Goal: Task Accomplishment & Management: Complete application form

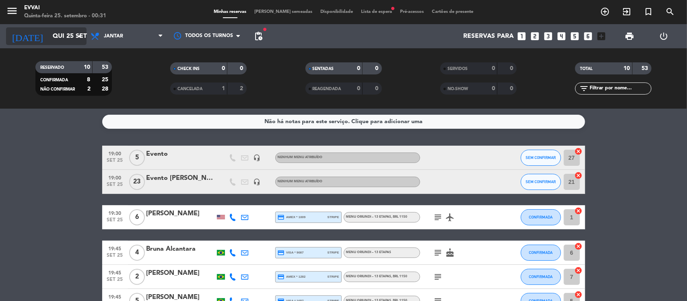
click at [82, 35] on icon "arrow_drop_down" at bounding box center [80, 36] width 10 height 10
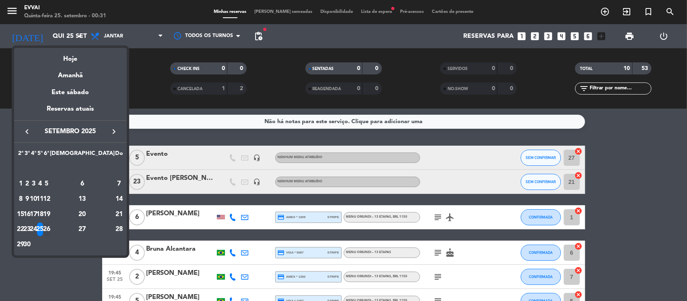
click at [50, 229] on div "26" at bounding box center [46, 230] width 6 height 14
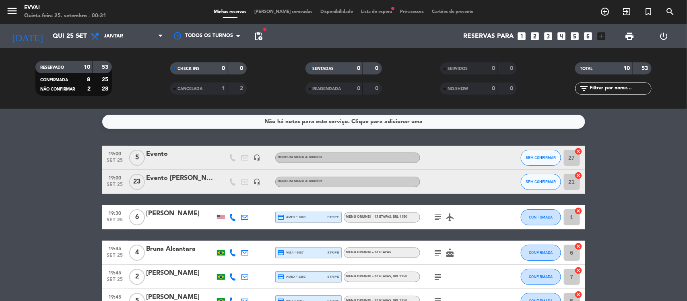
type input "Sex 26 set"
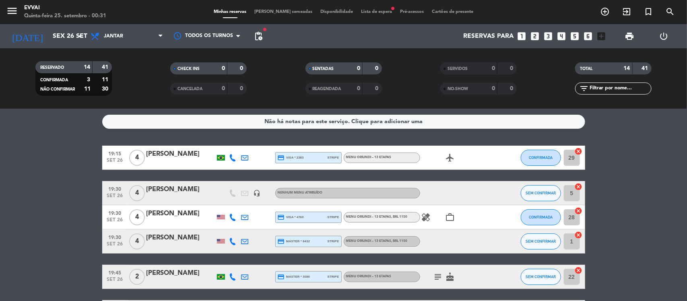
click at [272, 12] on span "[PERSON_NAME] semeadas" at bounding box center [283, 12] width 66 height 4
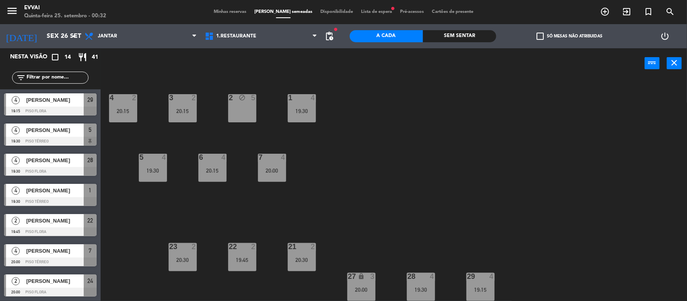
click at [236, 115] on div "2 block 5" at bounding box center [242, 108] width 28 height 28
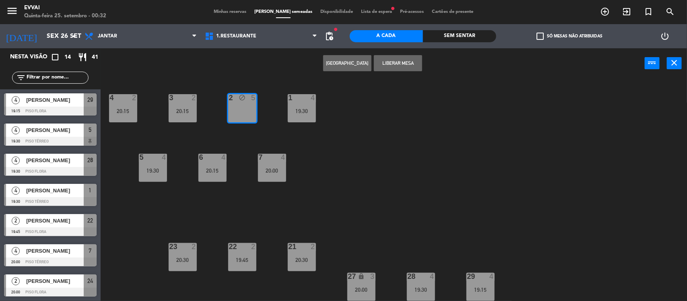
click at [354, 65] on button "[GEOGRAPHIC_DATA]" at bounding box center [347, 63] width 48 height 16
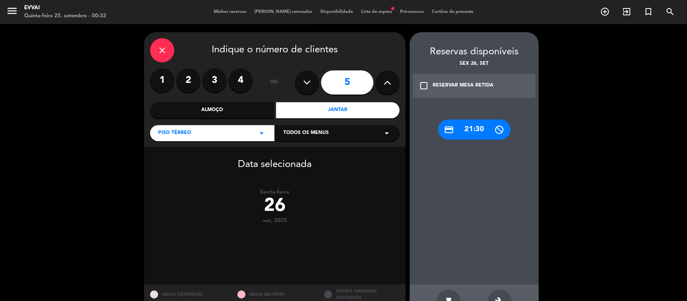
click at [190, 79] on label "2" at bounding box center [188, 80] width 24 height 24
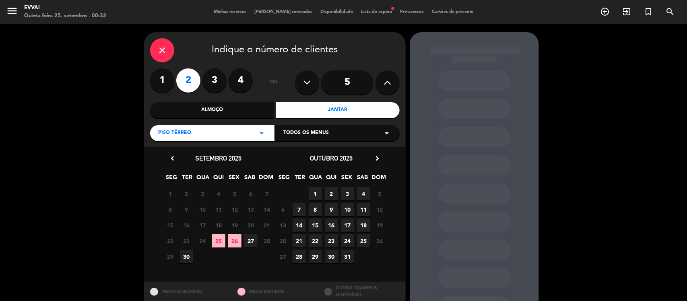
click at [232, 240] on span "26" at bounding box center [234, 240] width 13 height 13
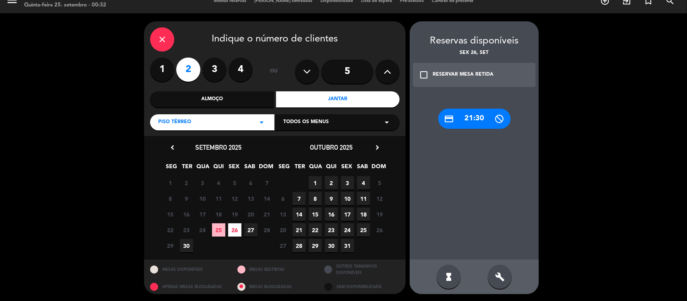
click at [446, 76] on div "RESERVAR MESA RETIDA" at bounding box center [463, 75] width 61 height 8
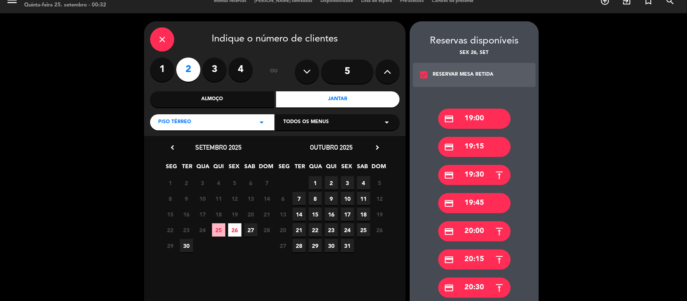
click at [476, 117] on div "credit_card 19:00" at bounding box center [474, 119] width 72 height 20
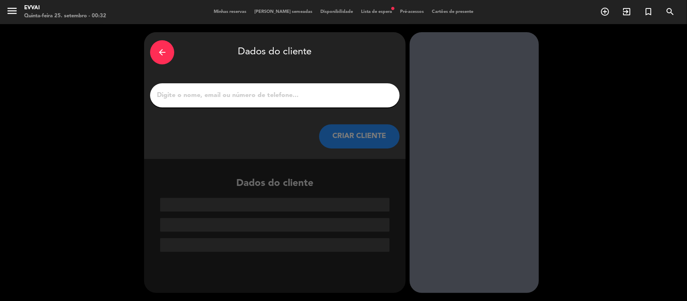
scroll to position [0, 0]
click at [290, 95] on input "1" at bounding box center [275, 95] width 238 height 11
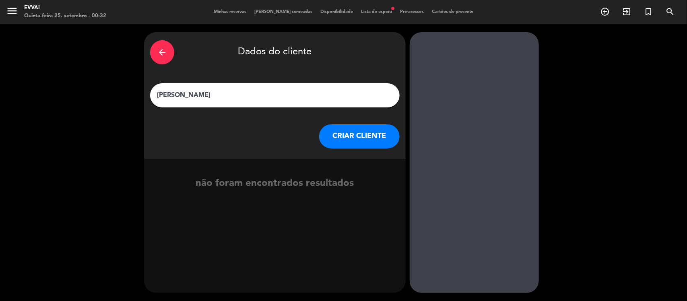
type input "[PERSON_NAME]"
click at [374, 136] on button "CRIAR CLIENTE" at bounding box center [359, 136] width 81 height 24
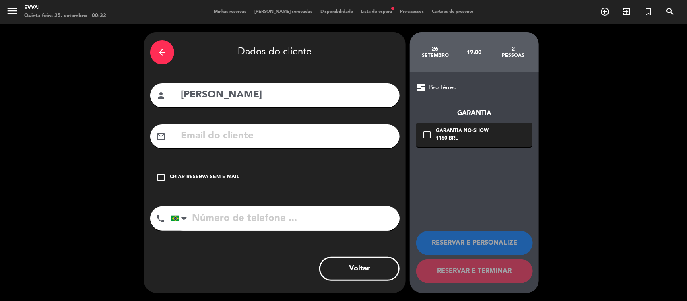
click at [159, 176] on icon "check_box_outline_blank" at bounding box center [161, 178] width 10 height 10
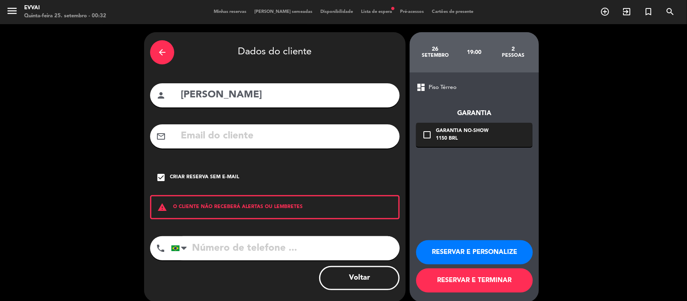
click at [469, 254] on button "RESERVAR E PERSONALIZE" at bounding box center [474, 252] width 117 height 24
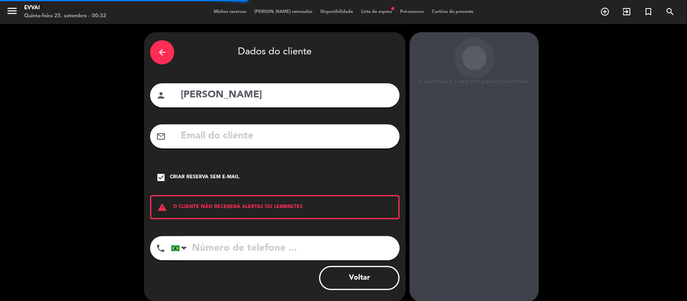
scroll to position [21, 0]
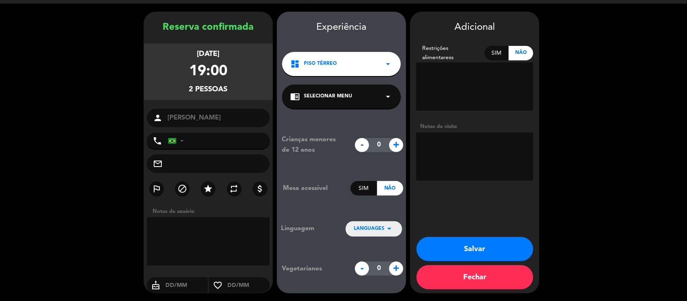
click at [470, 152] on textarea at bounding box center [474, 156] width 117 height 48
type textarea "sub chef da praça fria confeitaria Evvai / Sem conta"
click at [494, 56] on div "Sim" at bounding box center [497, 53] width 25 height 14
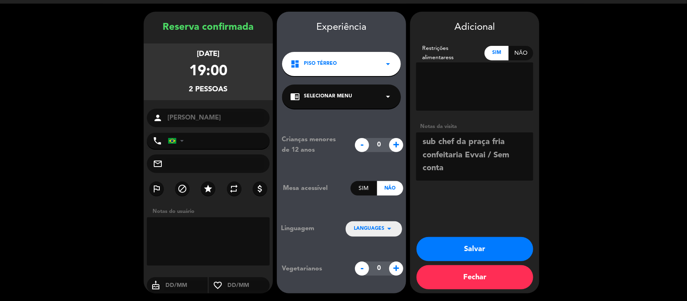
click at [464, 81] on textarea at bounding box center [474, 86] width 117 height 48
type textarea "Lunna te alergia a frutos do mar."
click at [464, 172] on textarea at bounding box center [474, 156] width 117 height 48
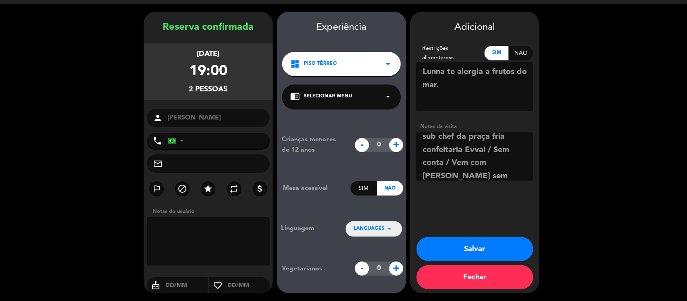
type textarea "sub chef da praça fria confeitaria Evvai / Sem conta / Vem com [PERSON_NAME] se…"
click at [475, 252] on button "Salvar" at bounding box center [475, 249] width 117 height 24
